Goal: Information Seeking & Learning: Learn about a topic

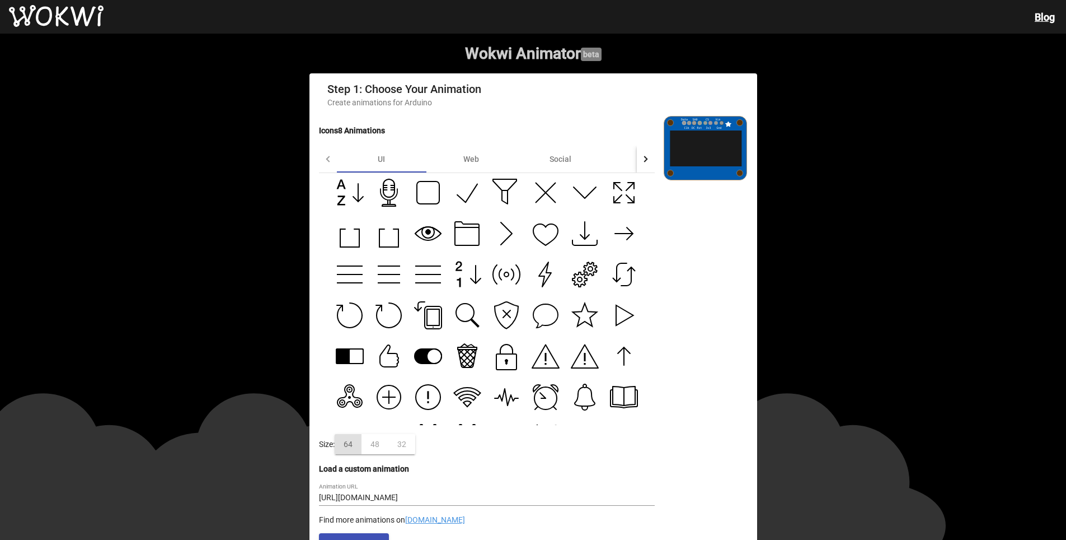
click at [64, 13] on img at bounding box center [56, 16] width 95 height 22
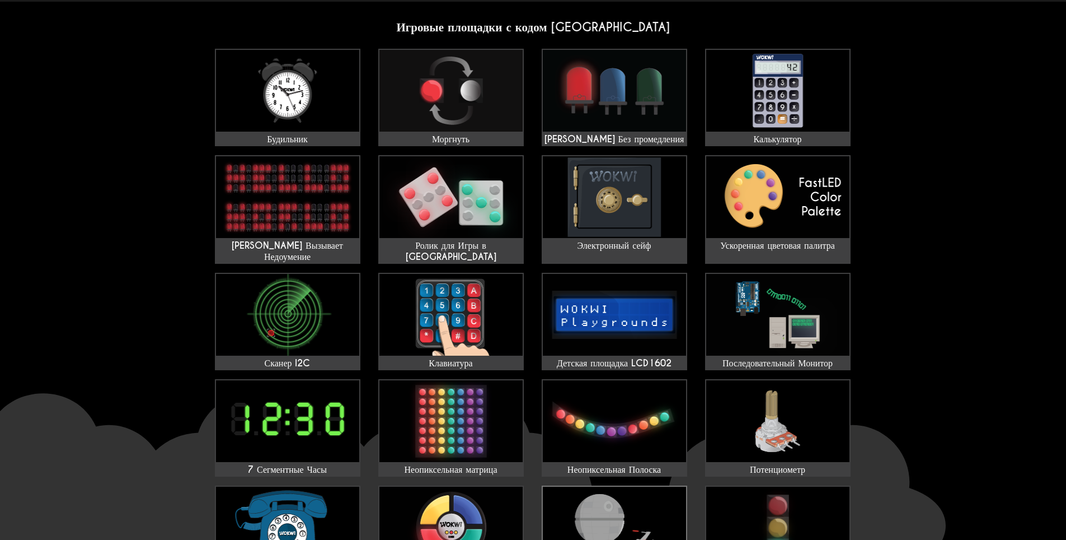
scroll to position [56, 0]
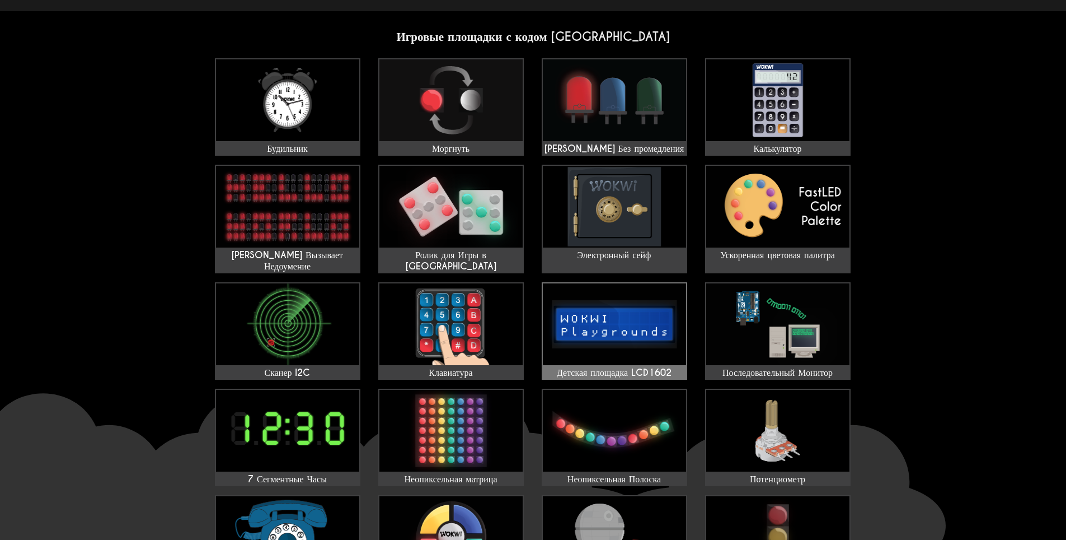
click at [611, 307] on img at bounding box center [614, 324] width 143 height 82
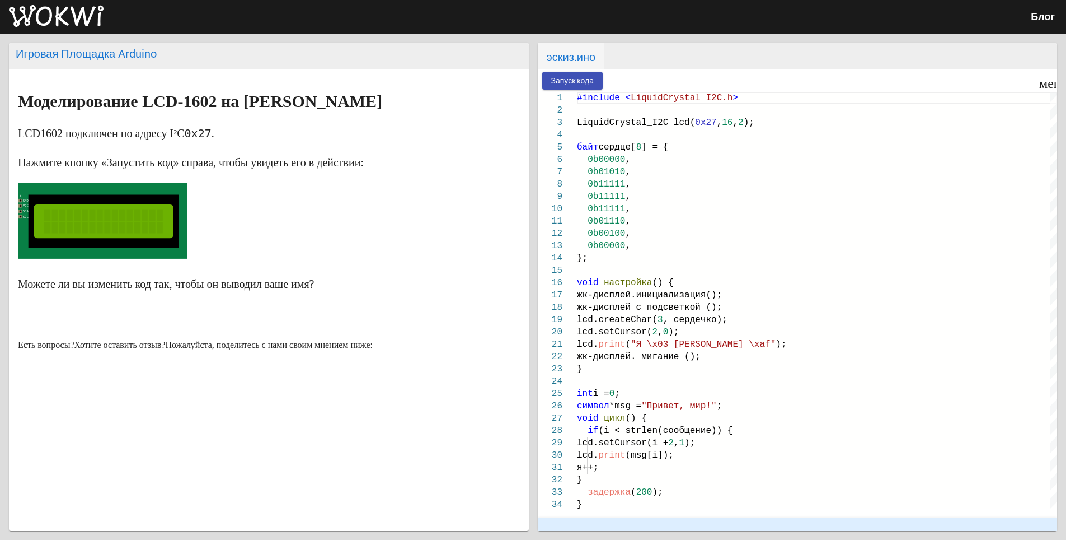
click at [44, 17] on img at bounding box center [56, 16] width 95 height 22
